Goal: Task Accomplishment & Management: Manage account settings

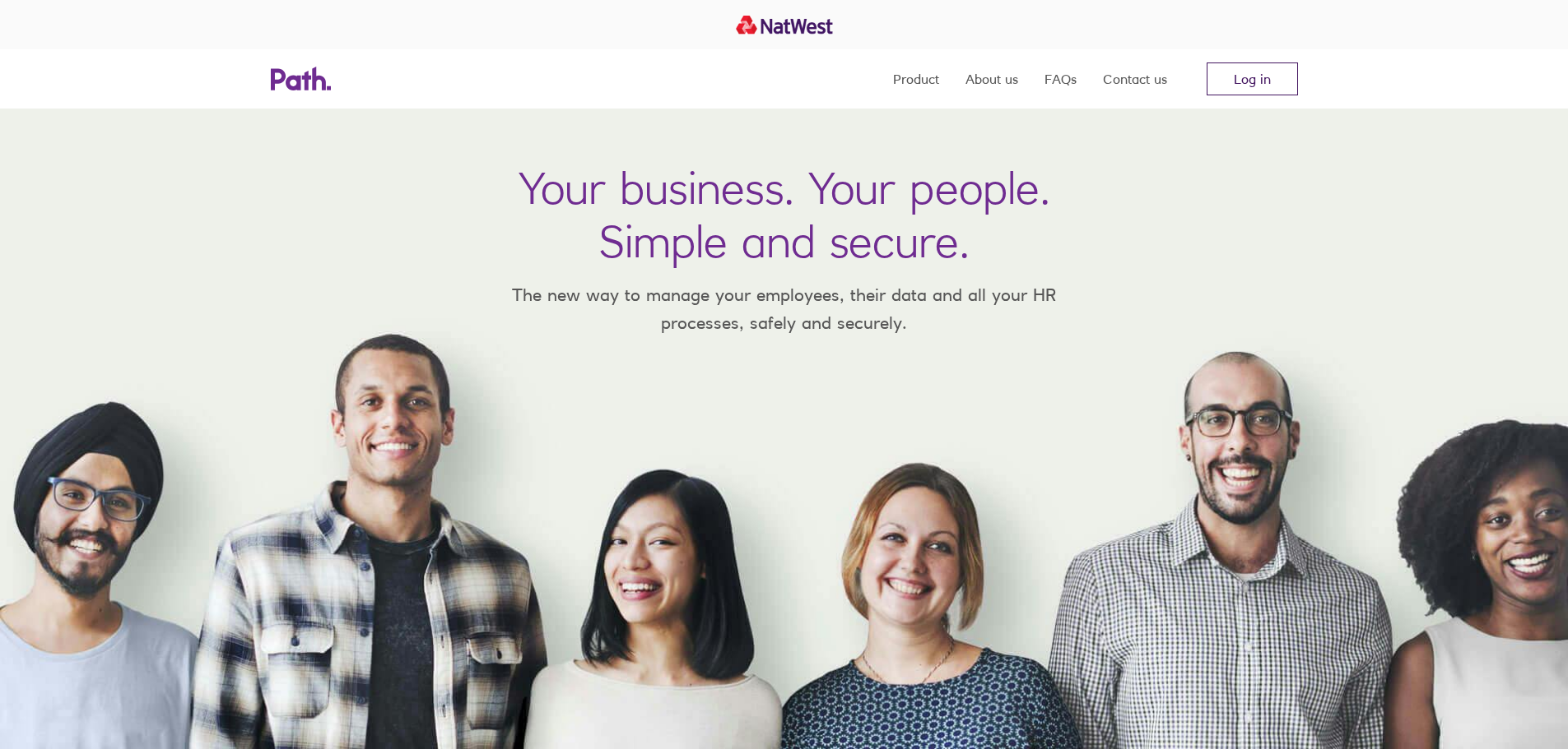
click at [1260, 82] on link "Log in" at bounding box center [1252, 79] width 91 height 33
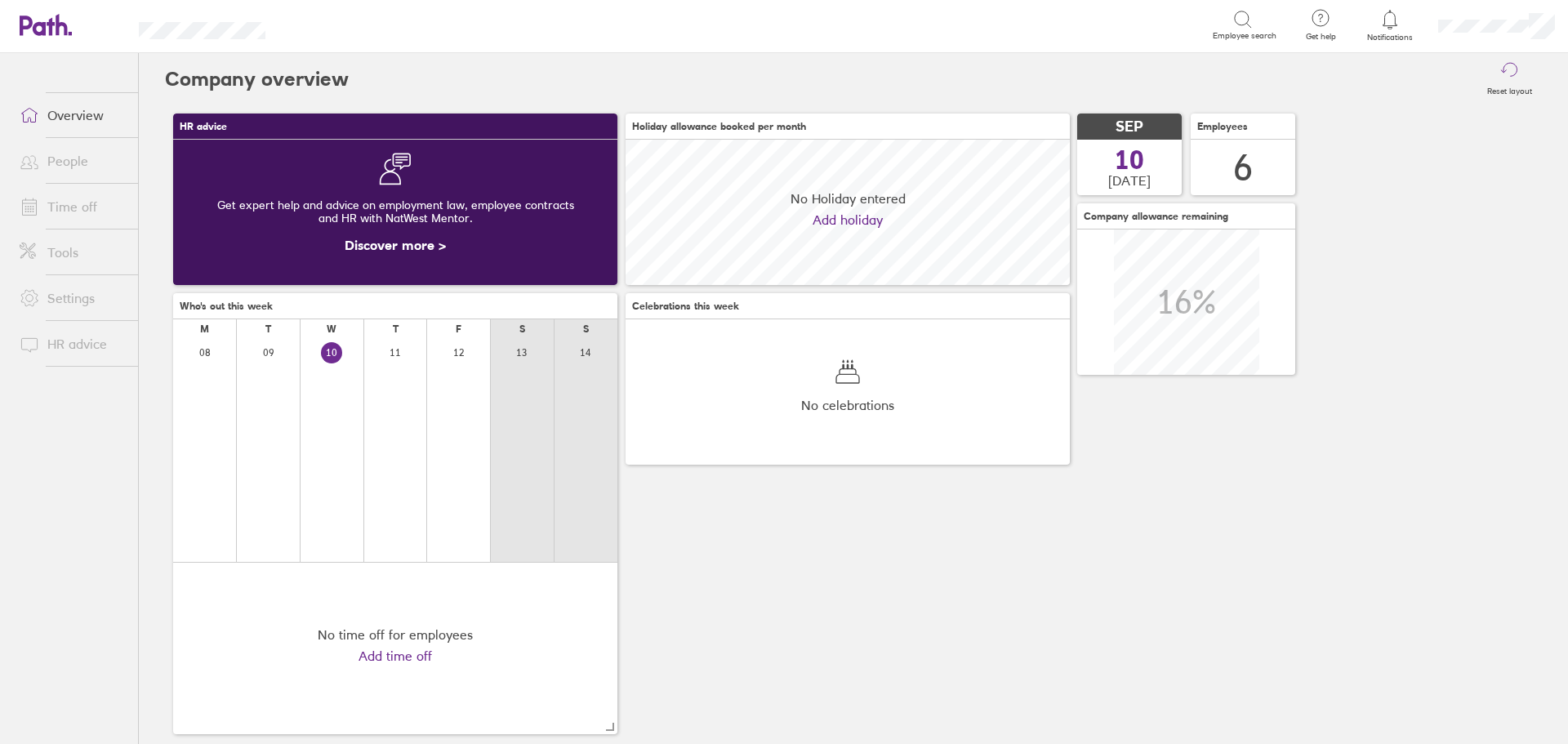
scroll to position [145, 444]
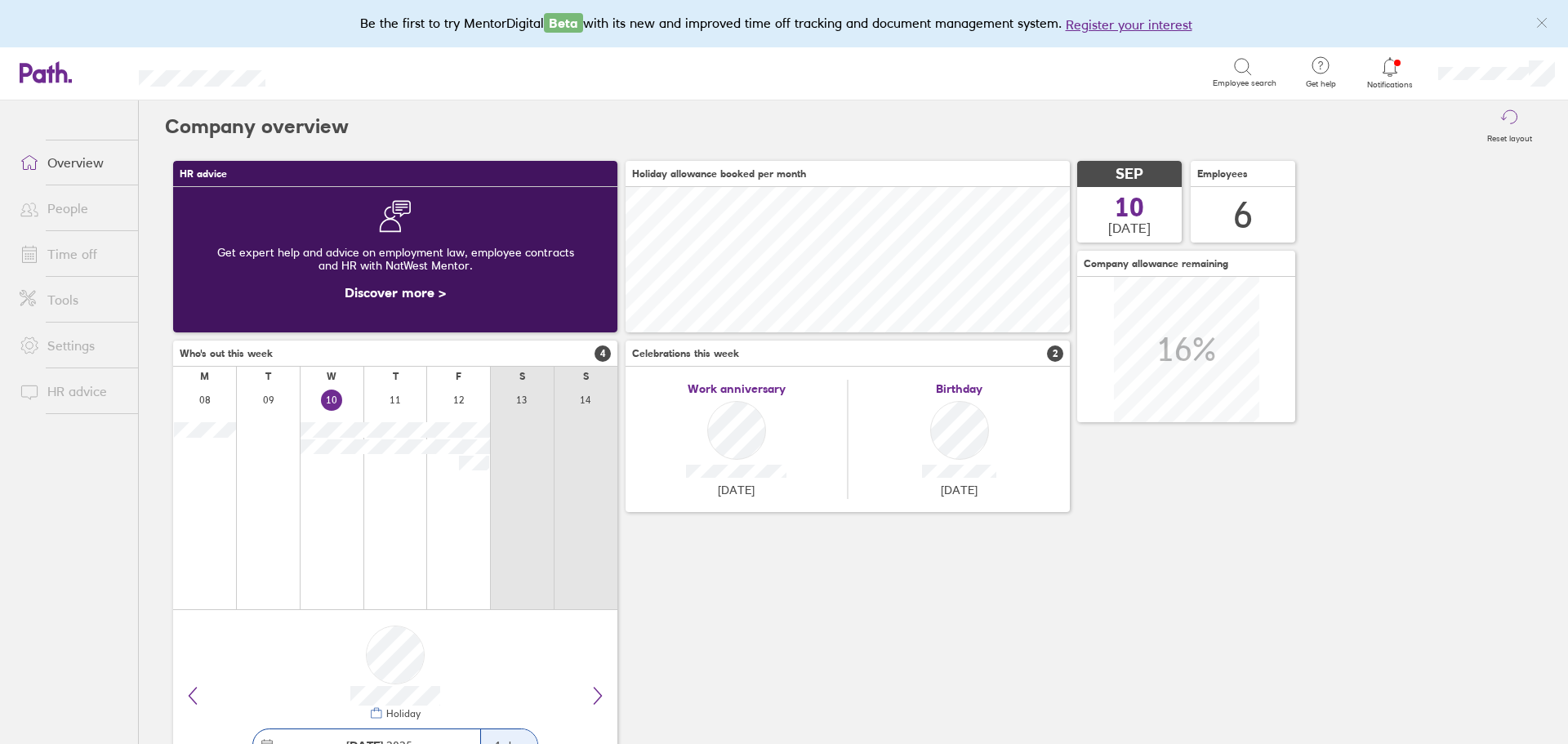
click at [52, 204] on link "People" at bounding box center [72, 208] width 132 height 33
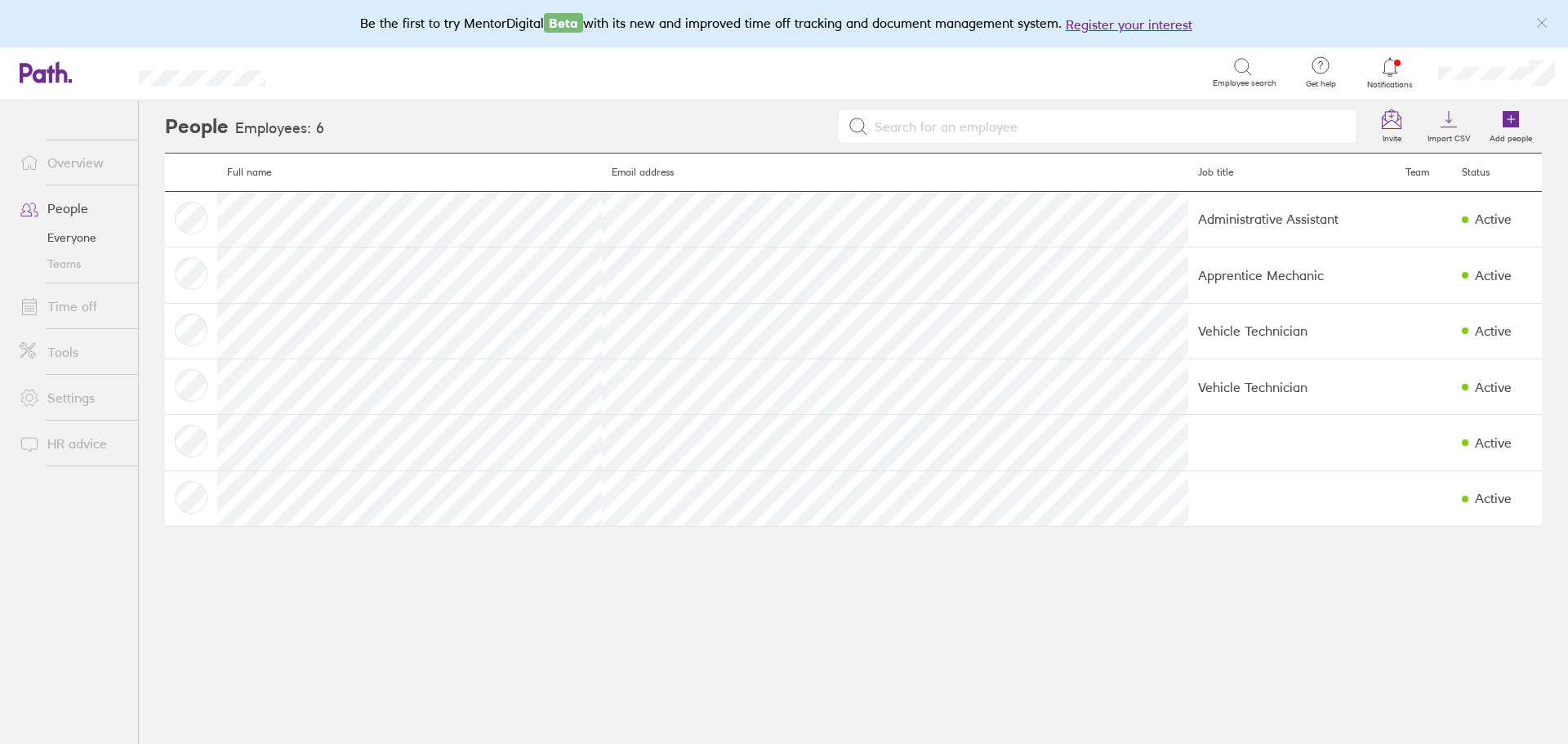
click at [77, 306] on link "Time off" at bounding box center [72, 306] width 132 height 33
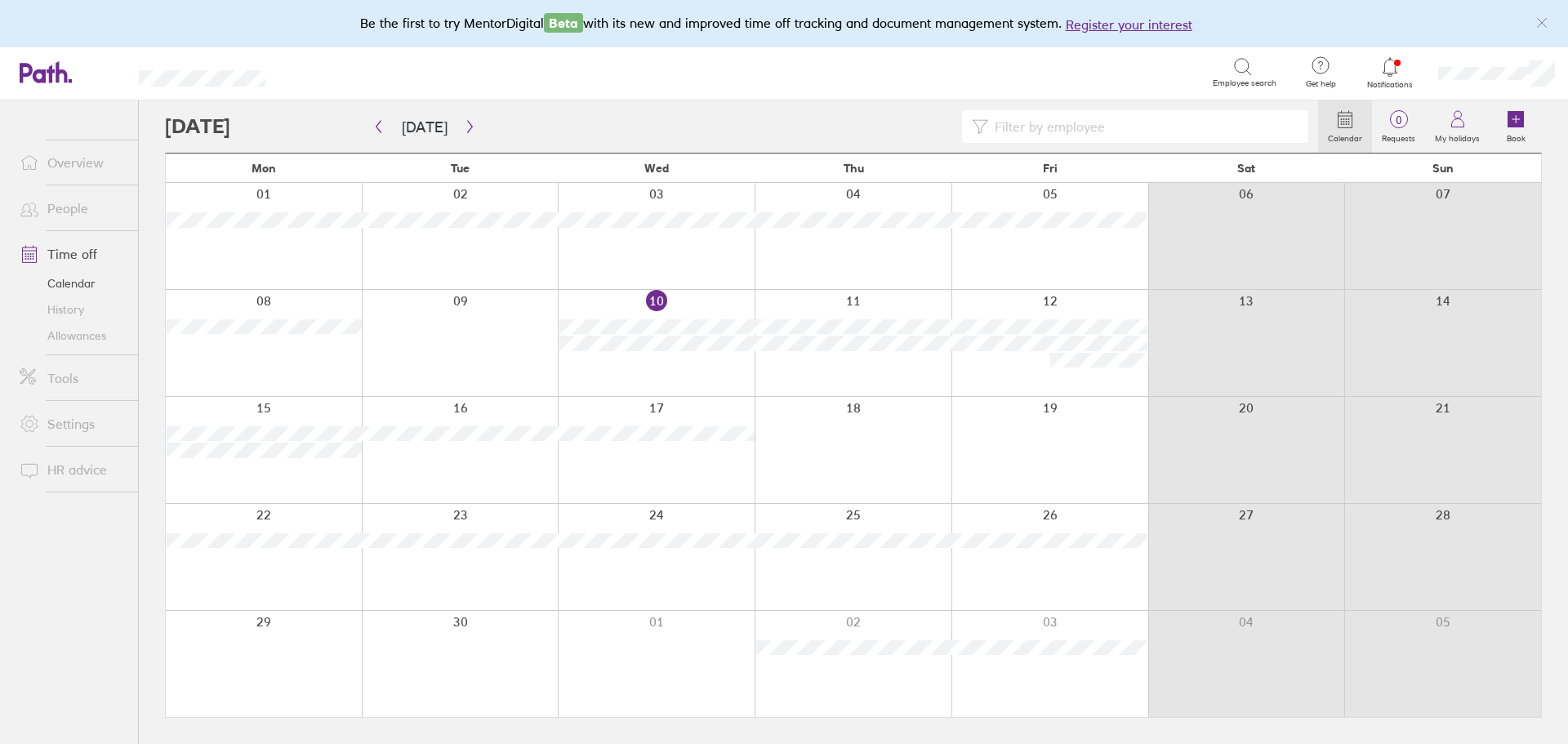
click at [1068, 670] on div at bounding box center [1049, 664] width 197 height 106
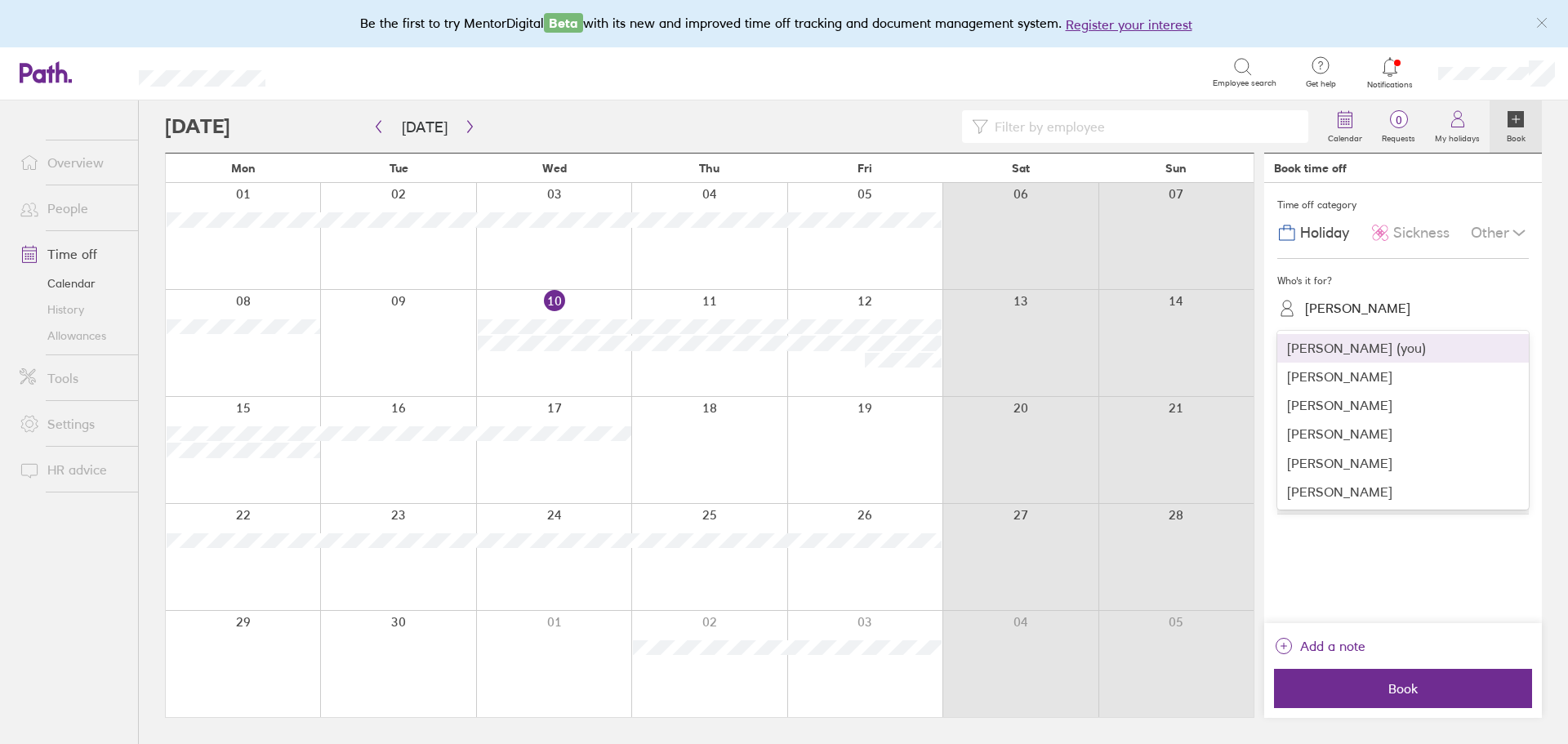
click at [1387, 311] on div "Lianne Maton" at bounding box center [1412, 308] width 232 height 25
click at [1329, 493] on div "Thomas Haines" at bounding box center [1403, 492] width 252 height 28
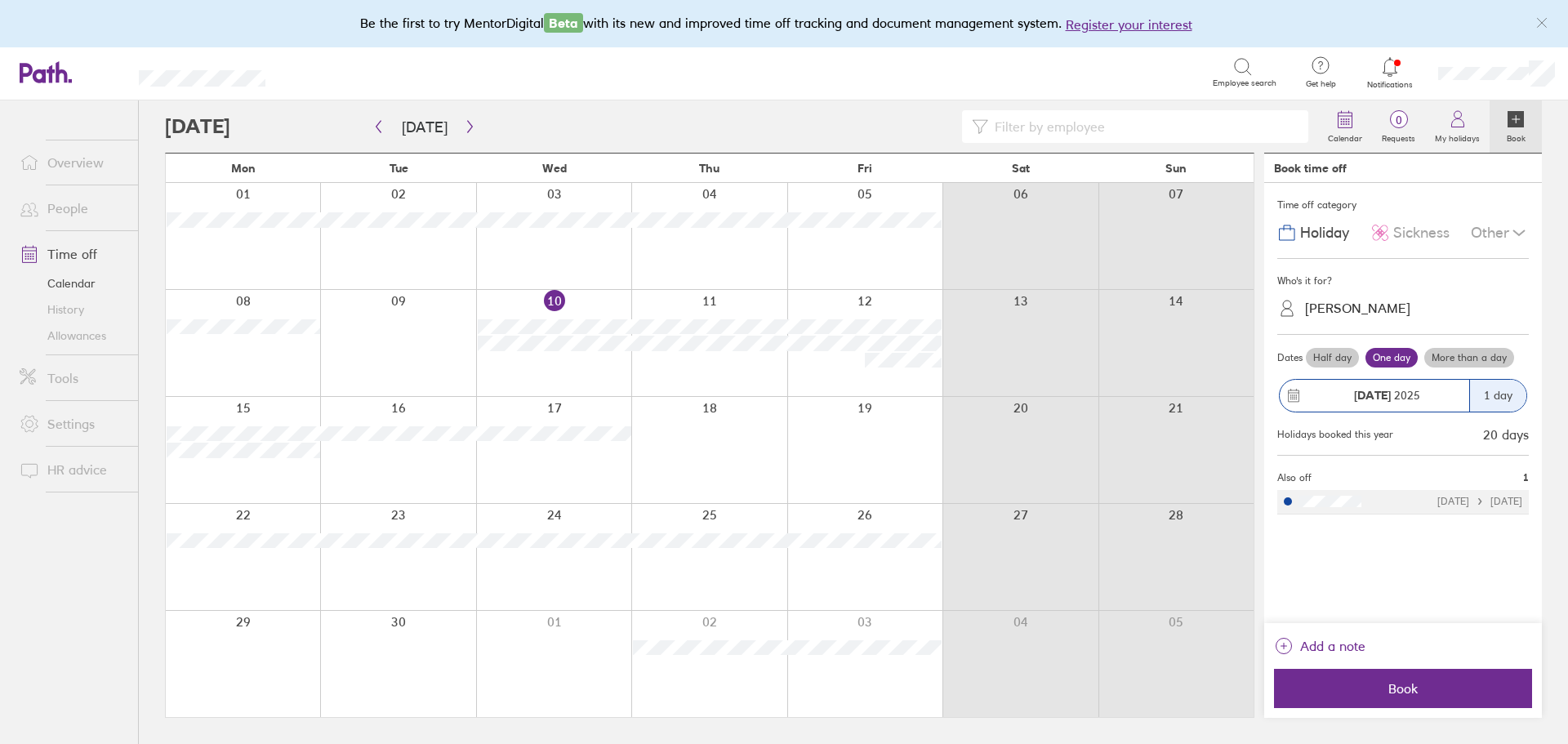
click at [1515, 230] on icon at bounding box center [1518, 233] width 20 height 20
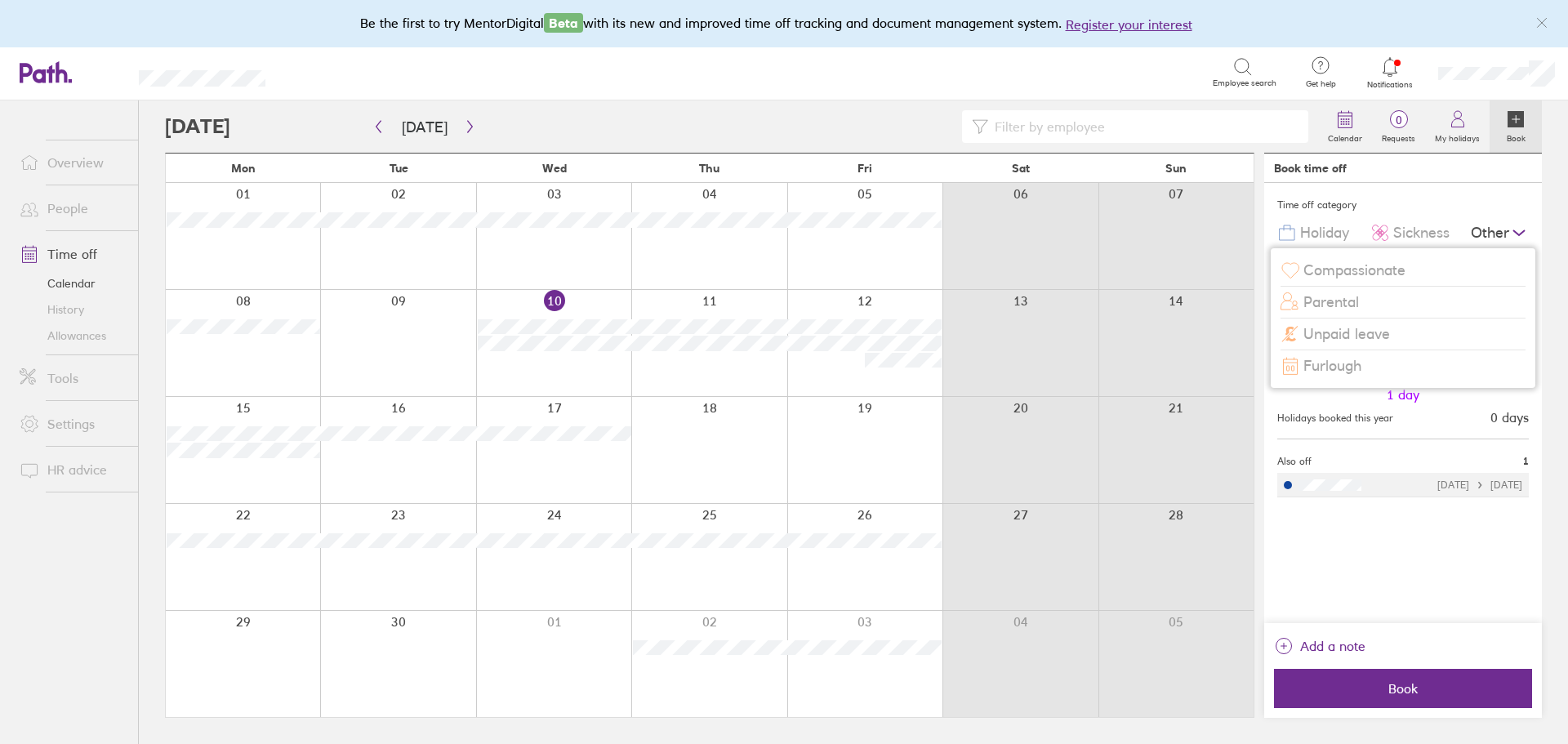
click at [1319, 265] on span "Compassionate" at bounding box center [1354, 271] width 102 height 17
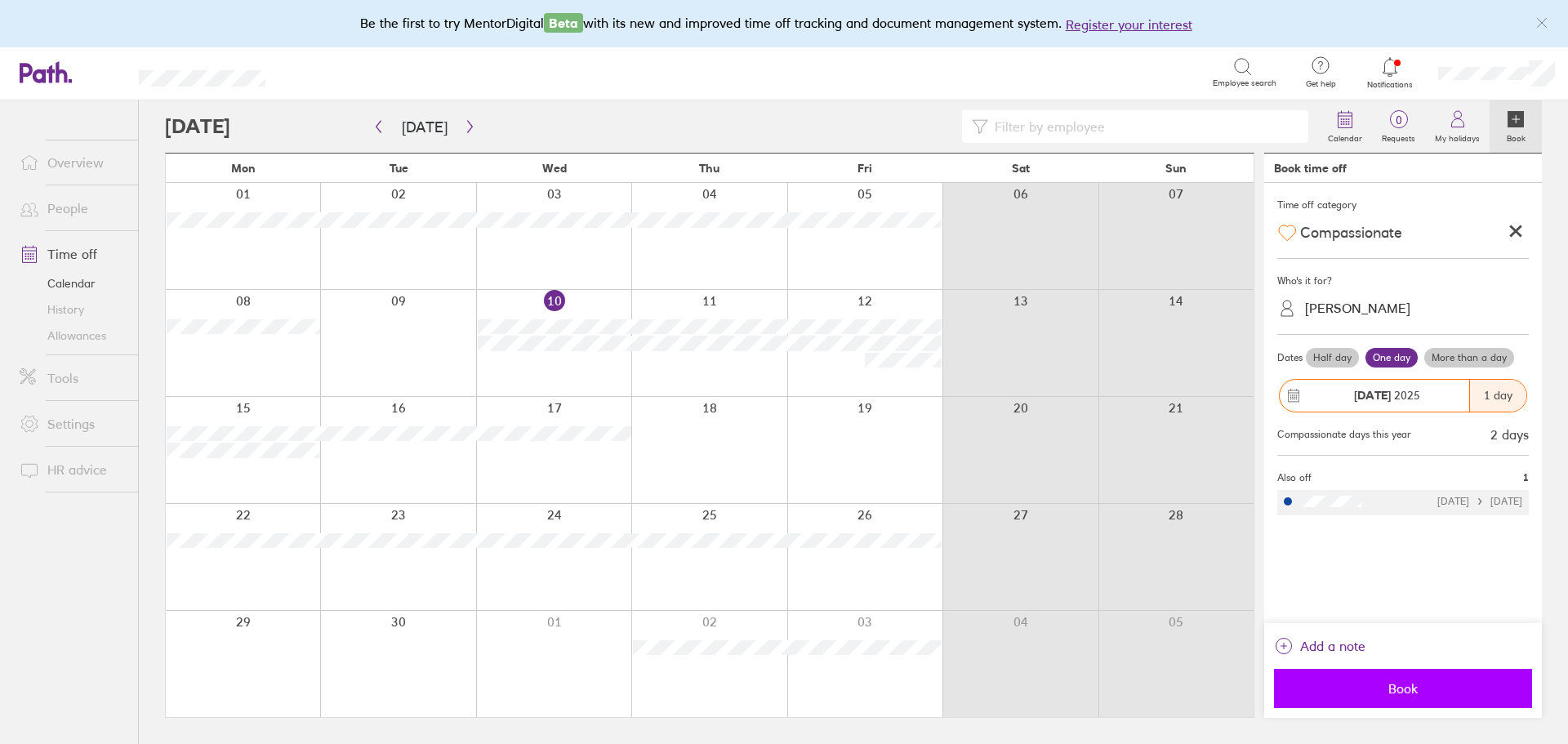
click at [1389, 697] on button "Book" at bounding box center [1403, 689] width 258 height 39
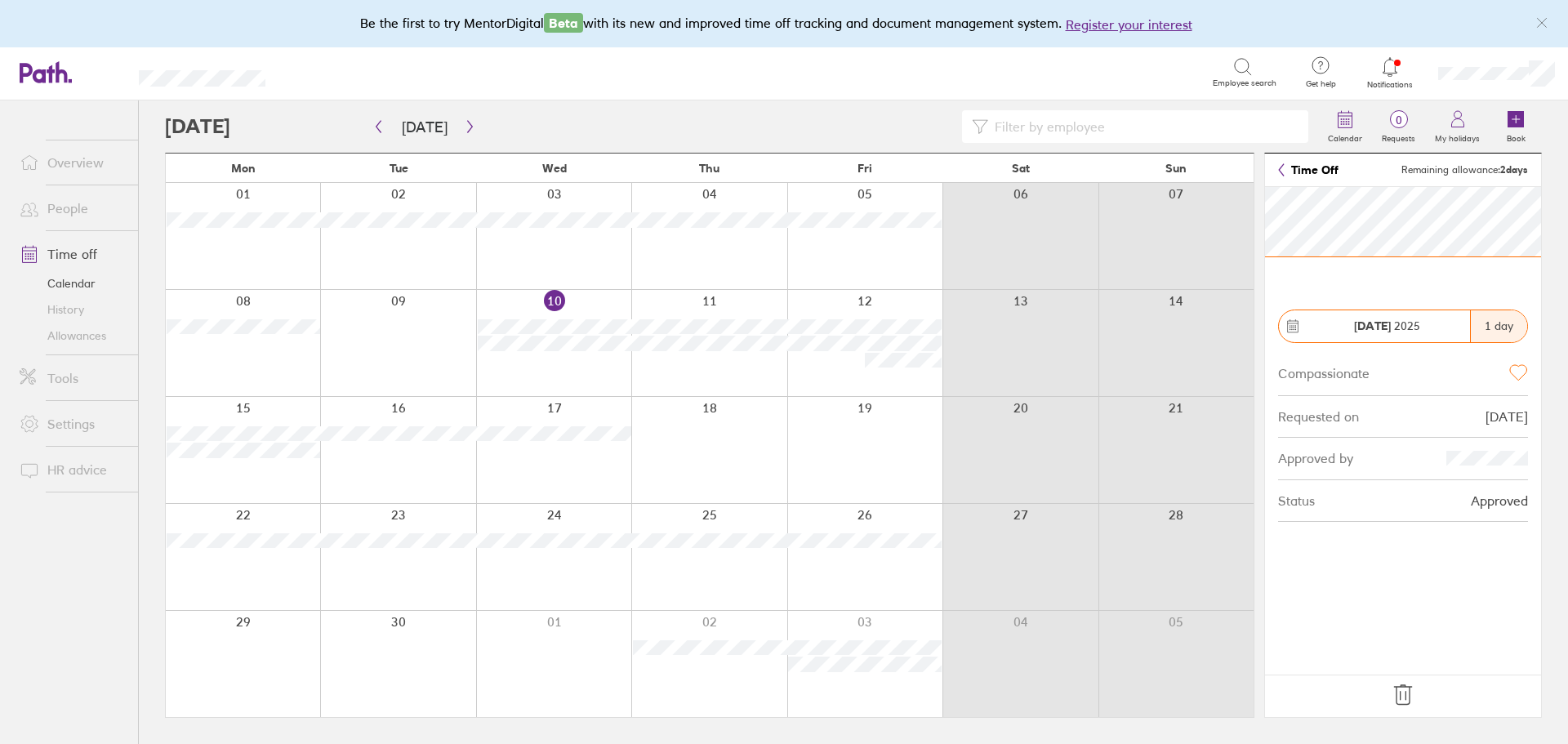
click at [1407, 690] on icon at bounding box center [1402, 695] width 26 height 26
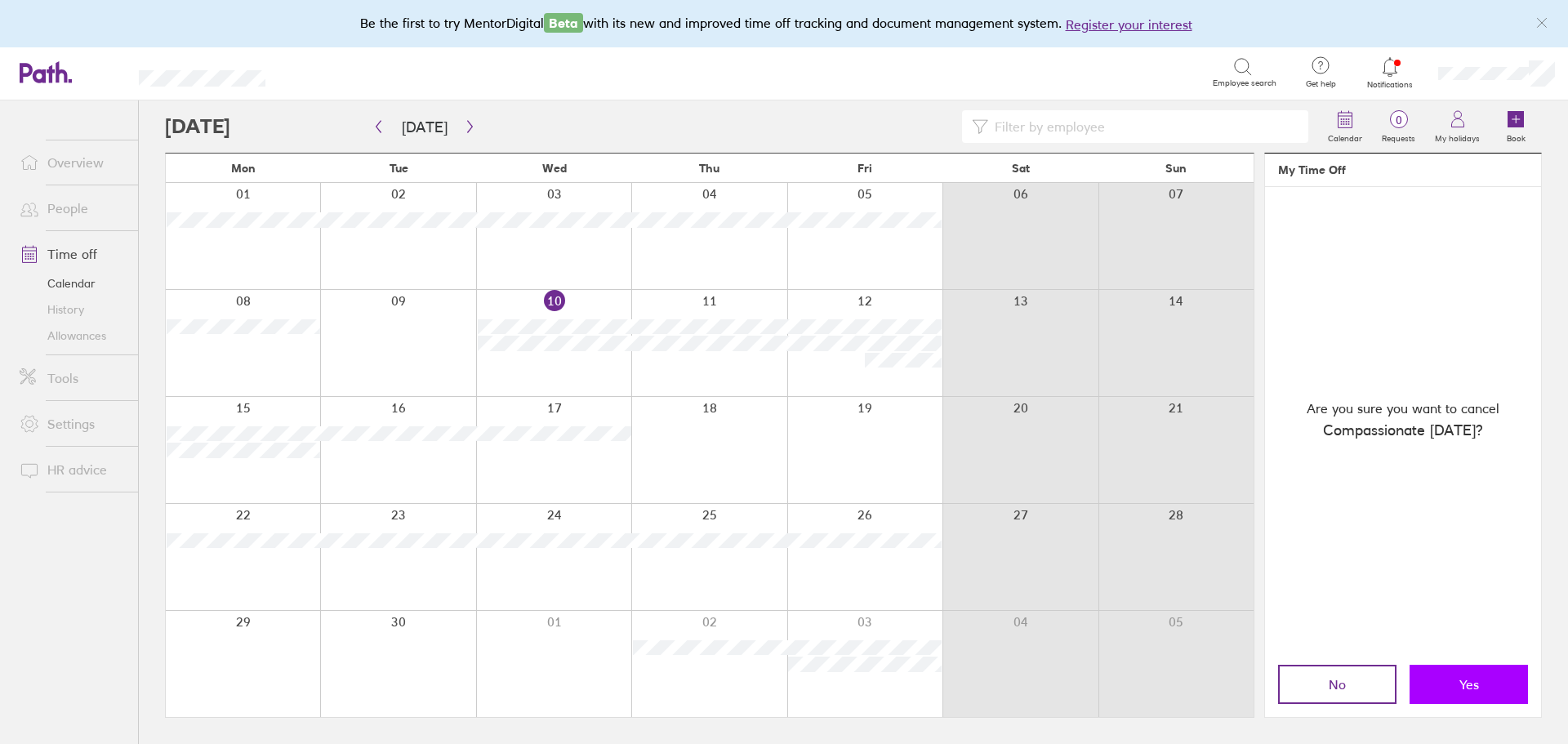
click at [1465, 684] on span "Yes" at bounding box center [1468, 684] width 20 height 15
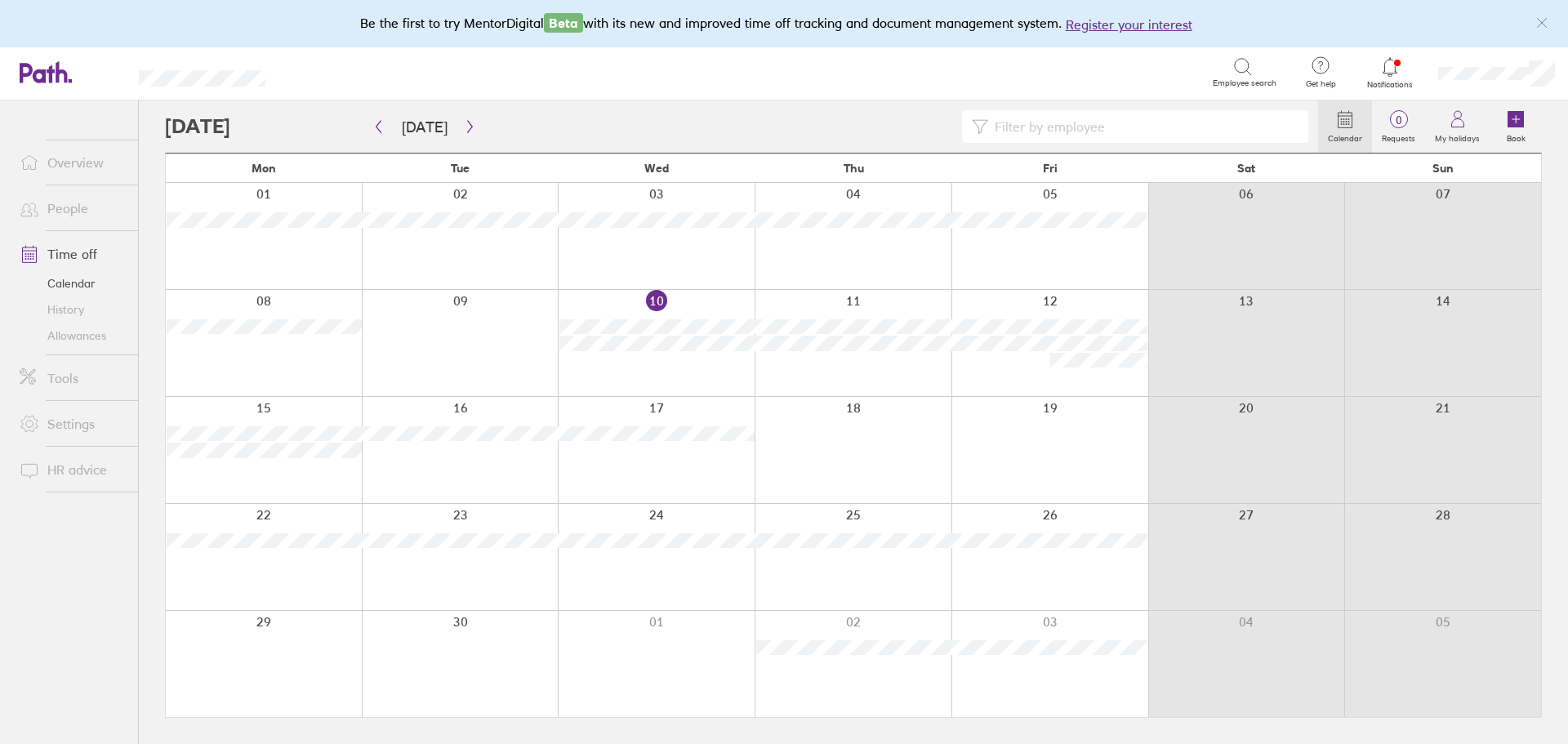
click at [1050, 667] on div at bounding box center [1049, 664] width 197 height 106
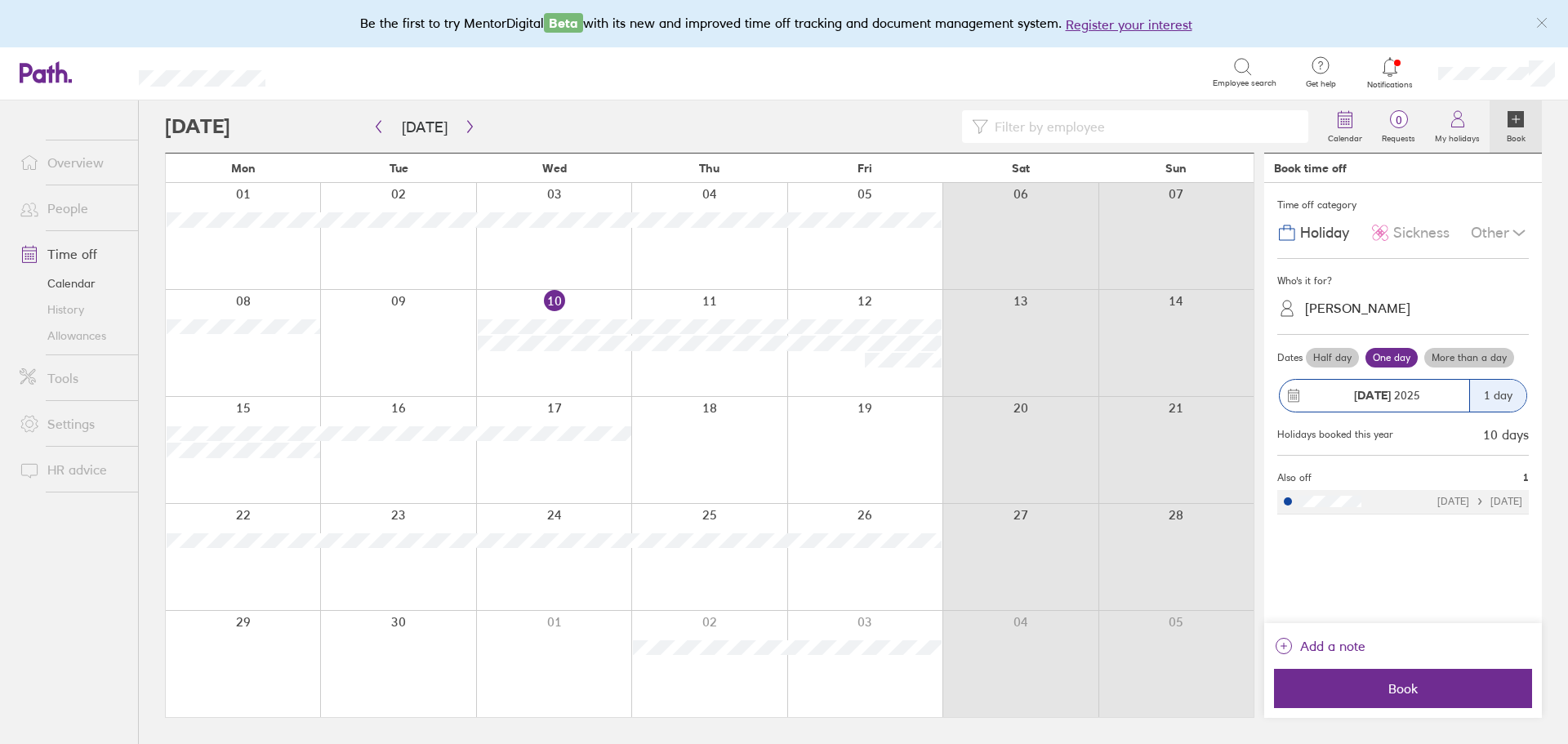
click at [1354, 294] on div "Lianne Maton" at bounding box center [1412, 309] width 232 height 31
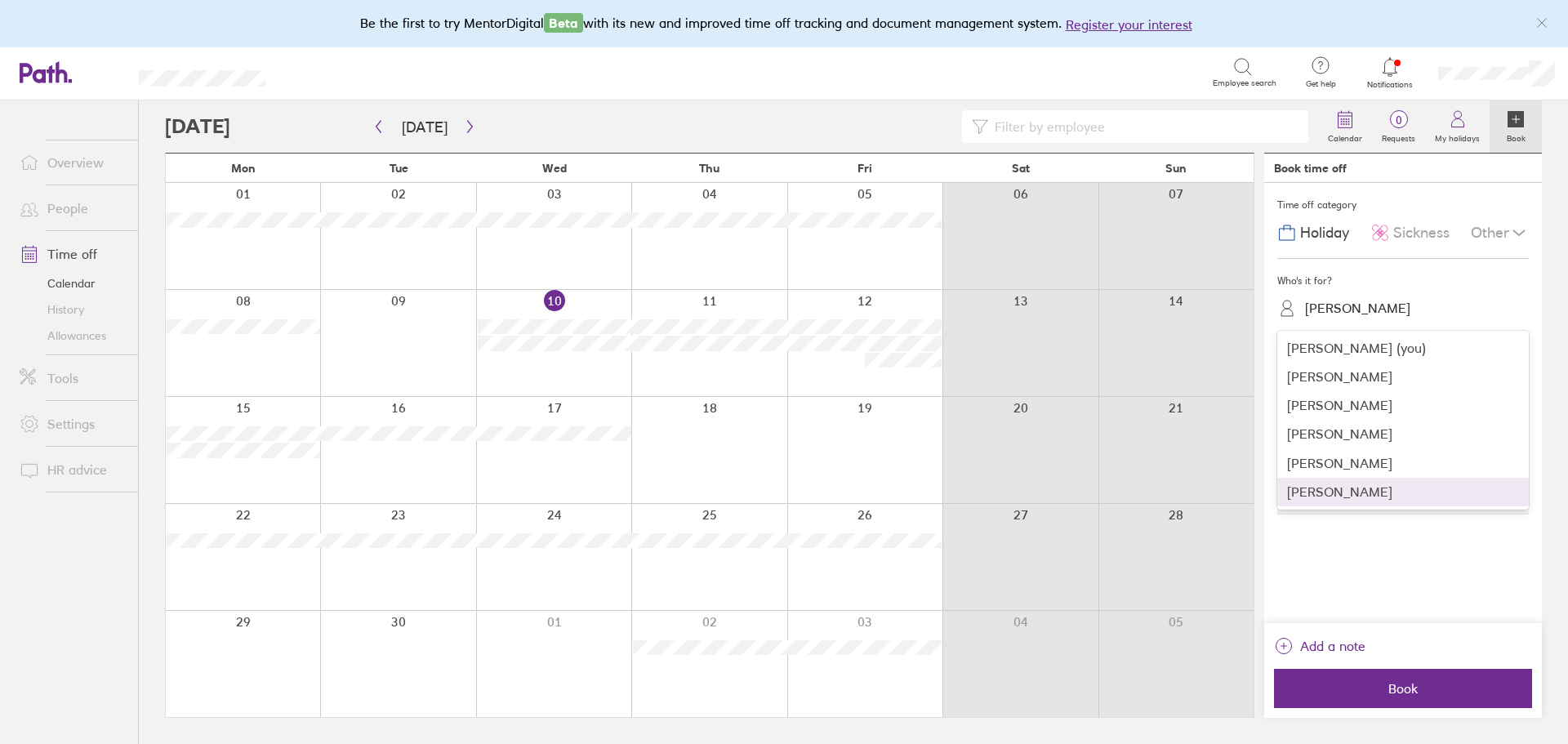
click at [1326, 493] on div "Thomas Haines" at bounding box center [1403, 492] width 252 height 28
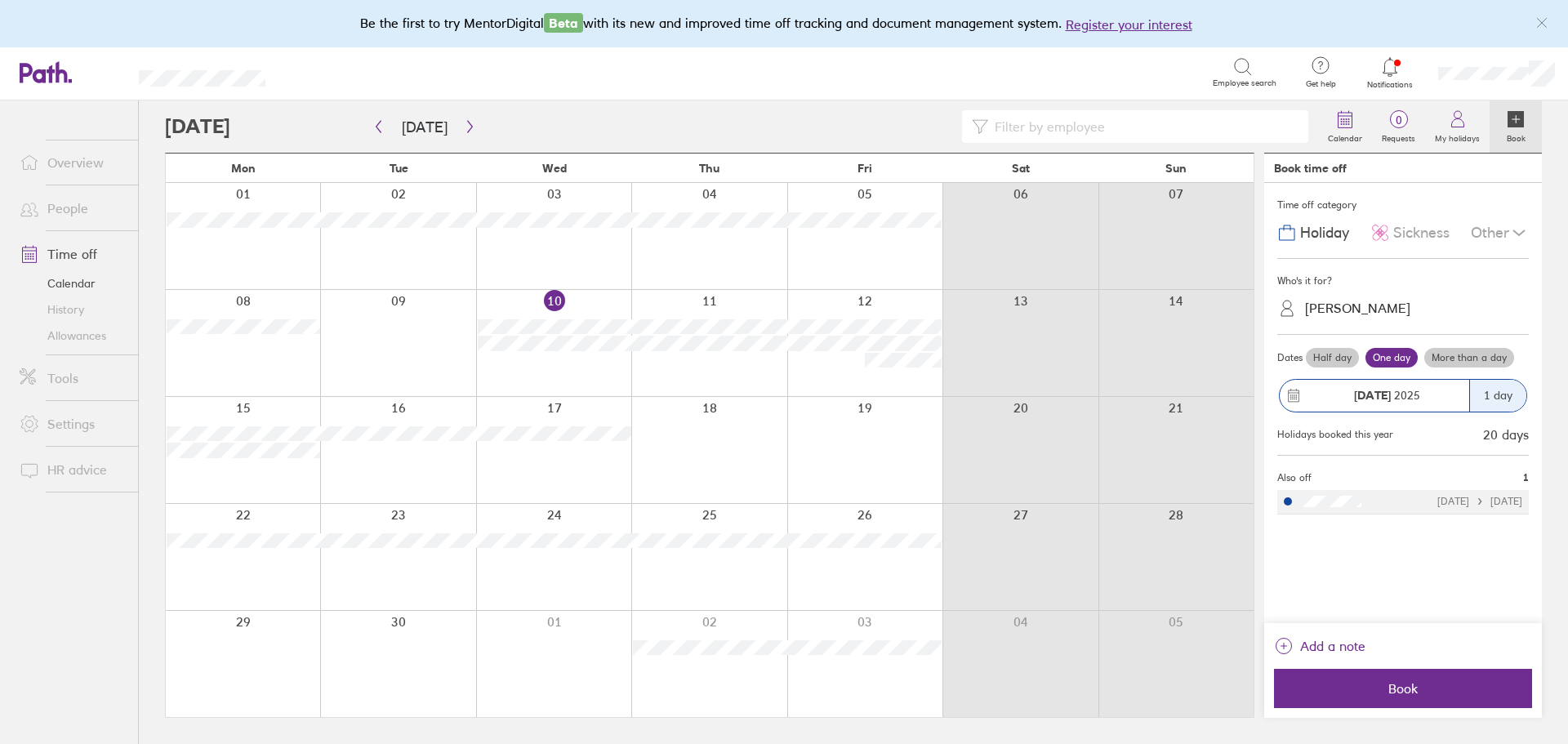
click at [1500, 226] on div "Other" at bounding box center [1499, 232] width 58 height 31
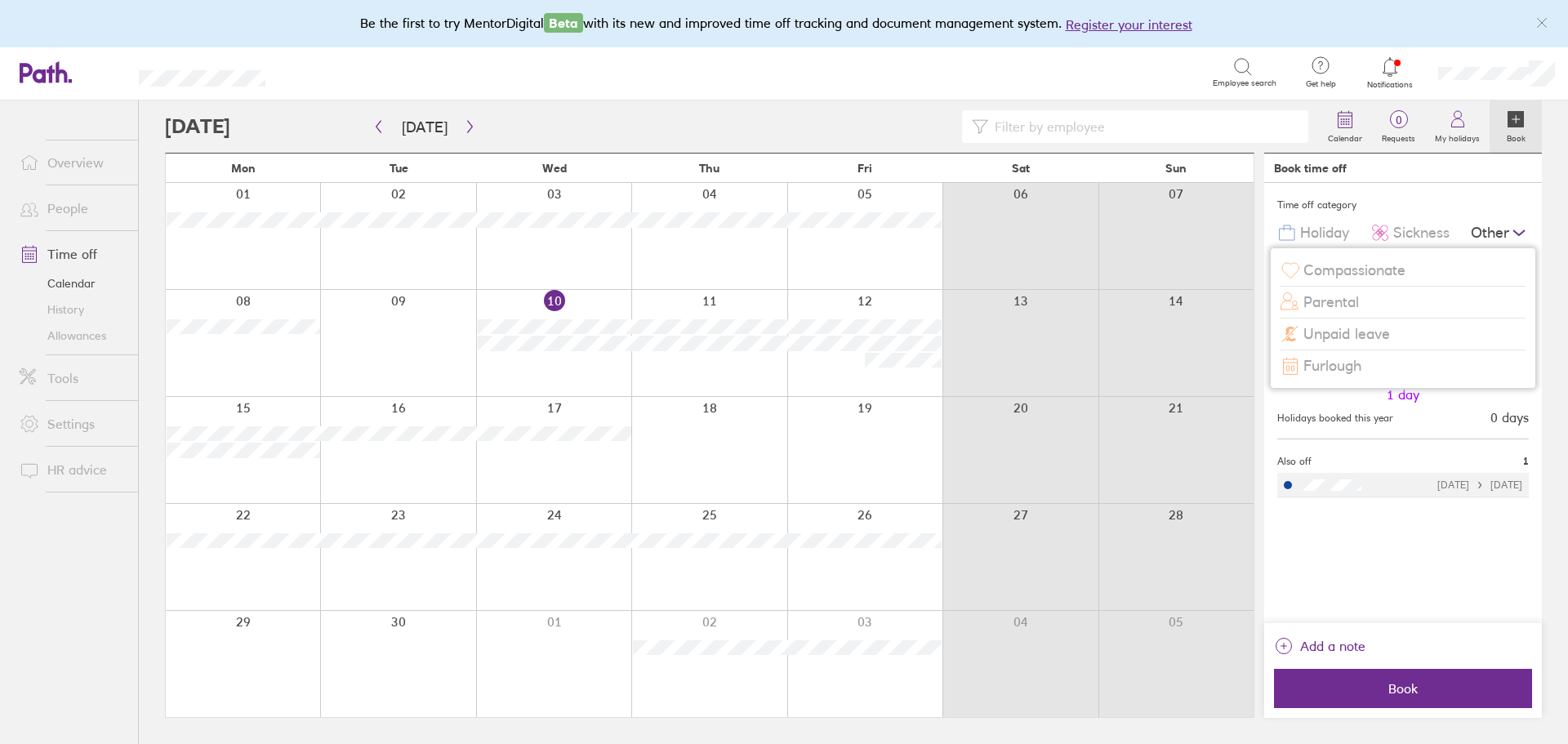
click at [1363, 263] on span "Compassionate" at bounding box center [1354, 271] width 102 height 17
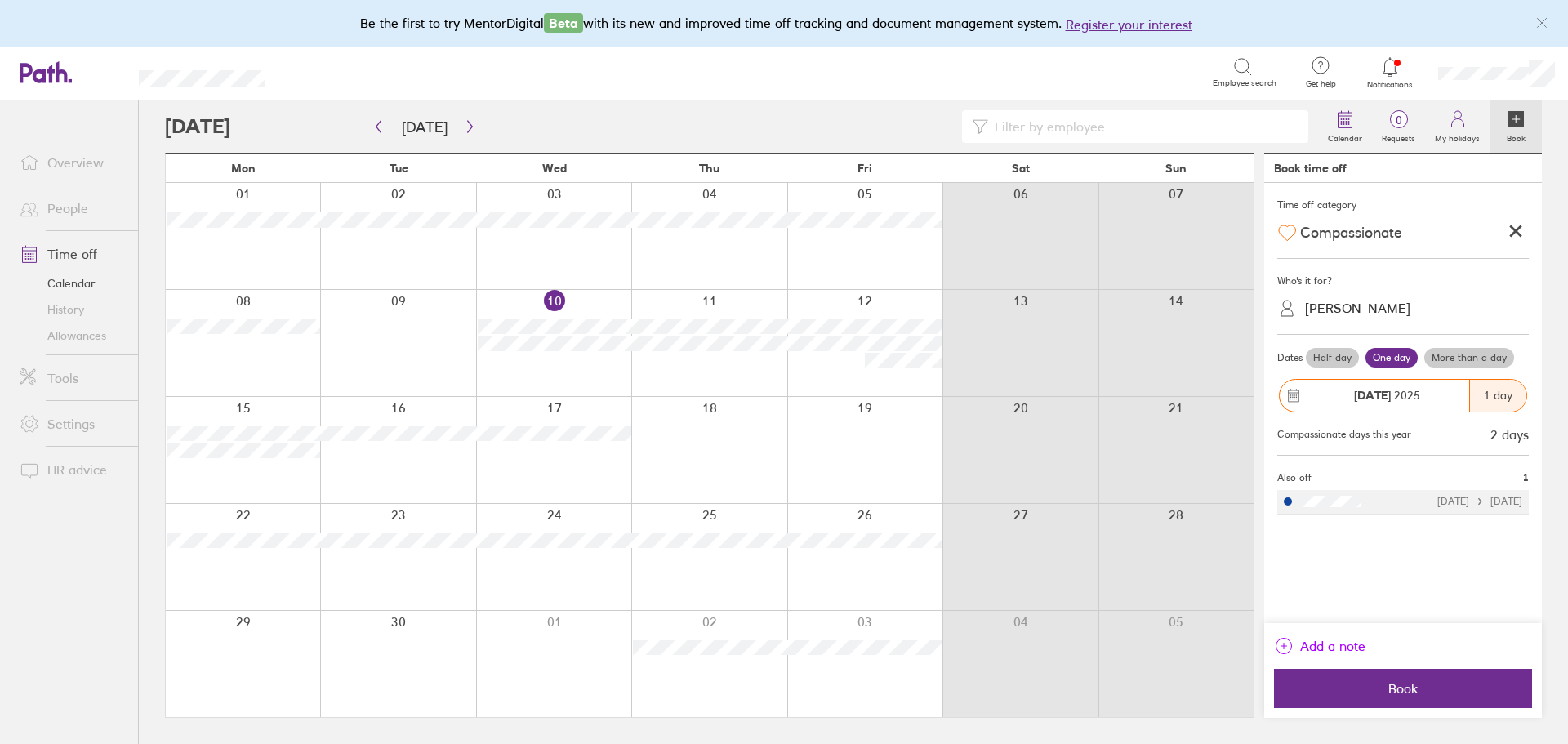
click at [1290, 645] on icon "link" at bounding box center [1283, 646] width 20 height 20
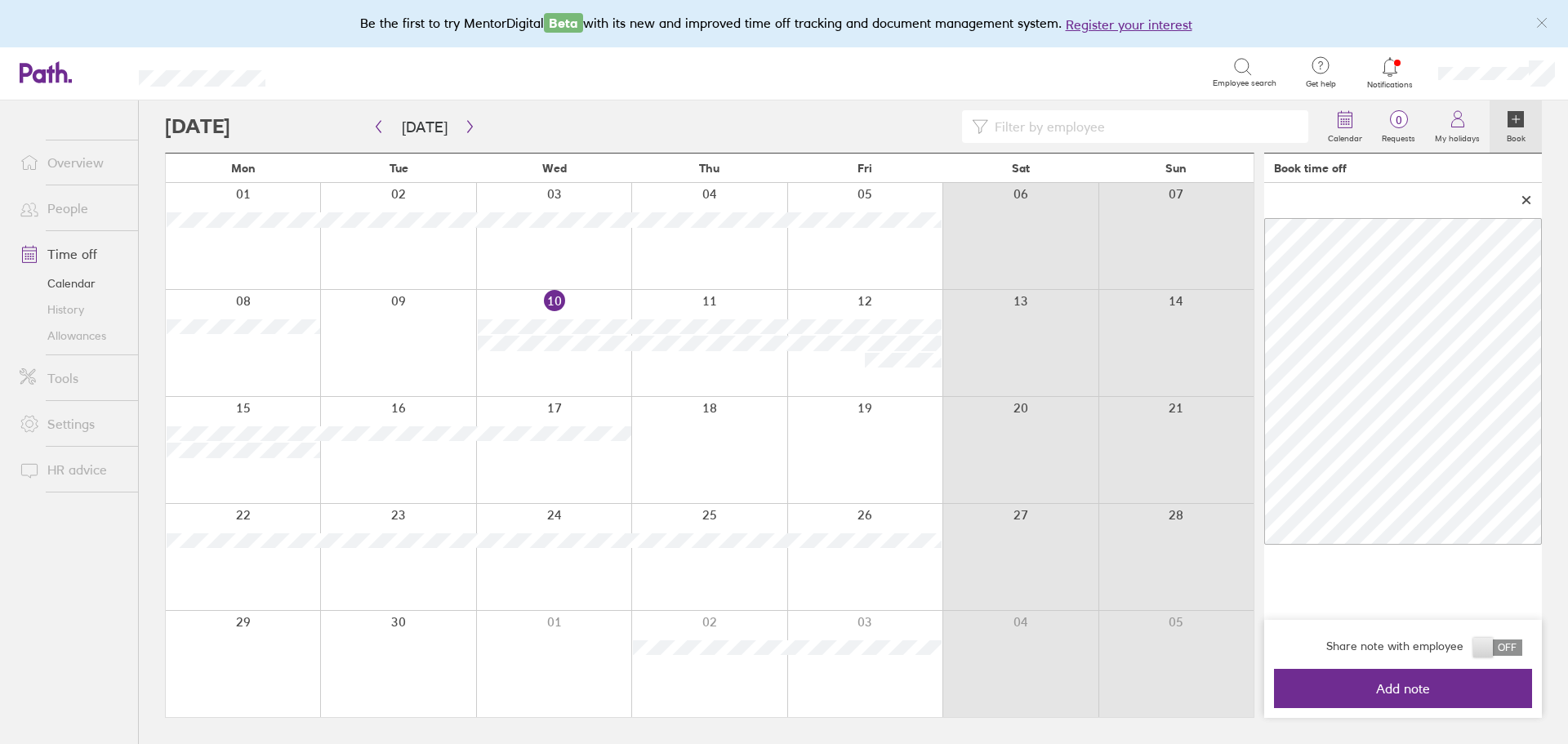
click at [1475, 650] on span at bounding box center [1497, 648] width 49 height 16
click at [1522, 652] on input "checkbox" at bounding box center [1522, 652] width 0 height 0
click at [1419, 697] on button "Add note" at bounding box center [1403, 689] width 258 height 39
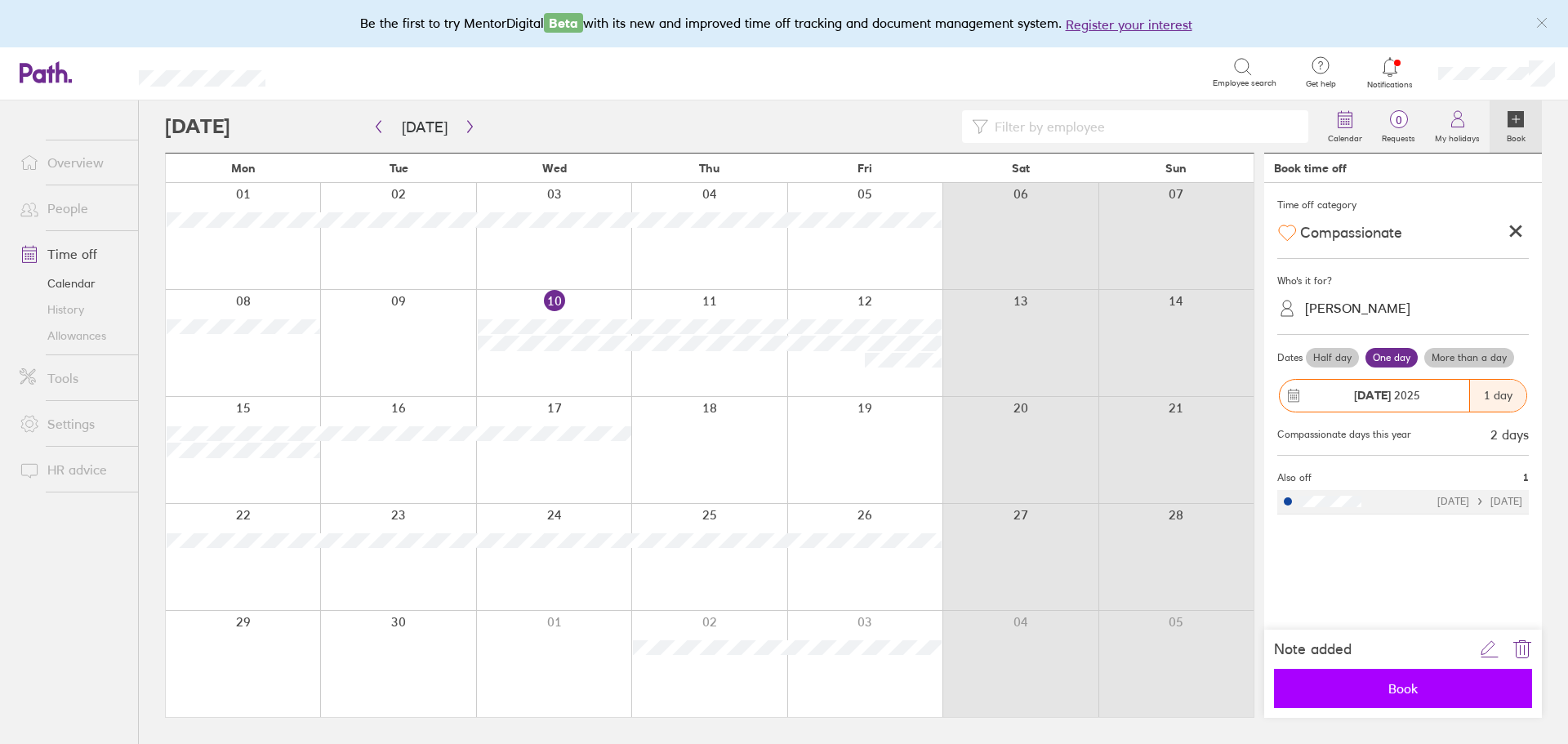
click at [1411, 685] on span "Book" at bounding box center [1403, 689] width 235 height 15
